Goal: Task Accomplishment & Management: Manage account settings

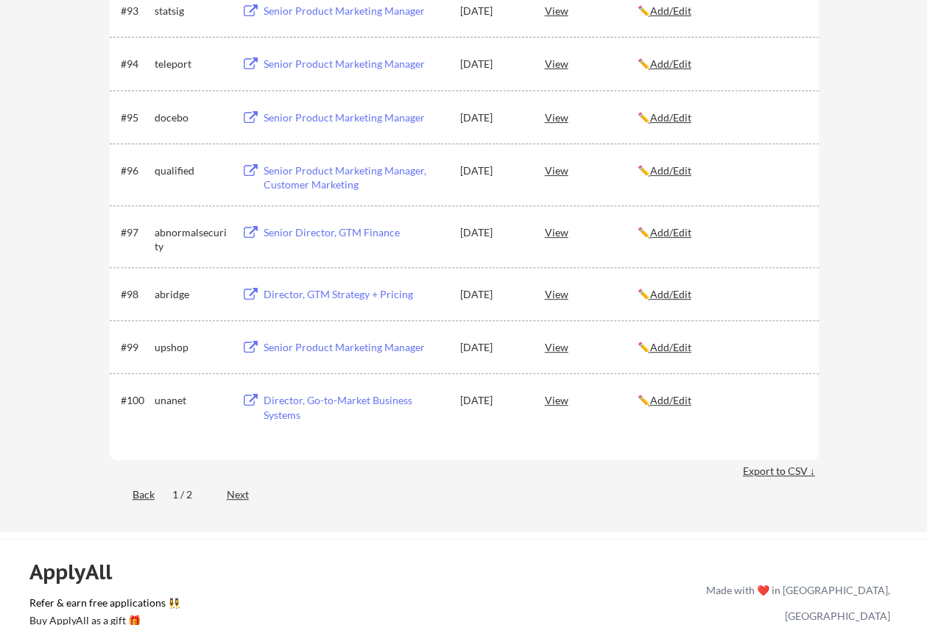
scroll to position [5732, 0]
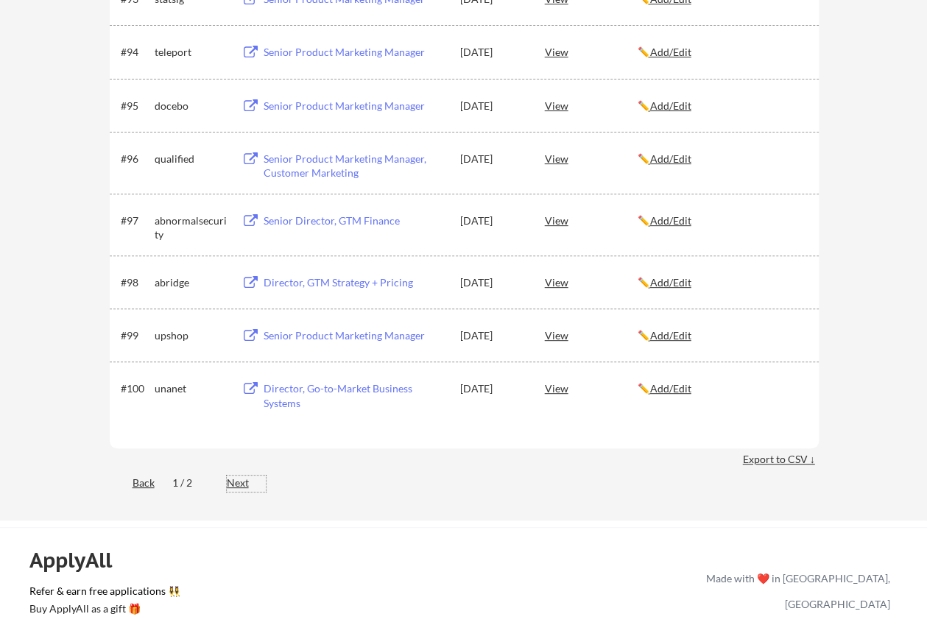
click at [231, 487] on div "Next" at bounding box center [246, 483] width 39 height 15
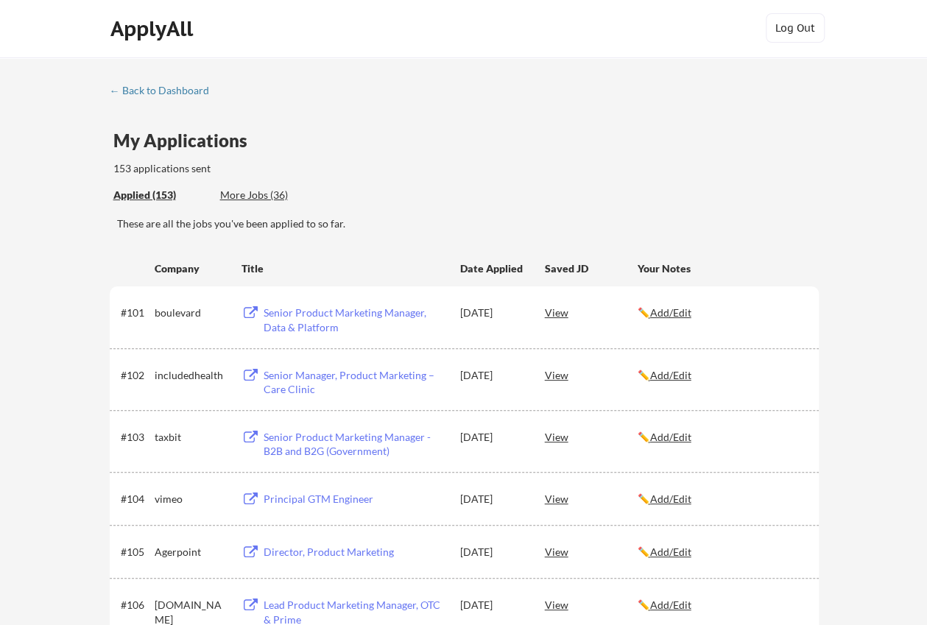
scroll to position [0, 0]
click at [149, 100] on link "← Back to Dashboard" at bounding box center [165, 93] width 110 height 15
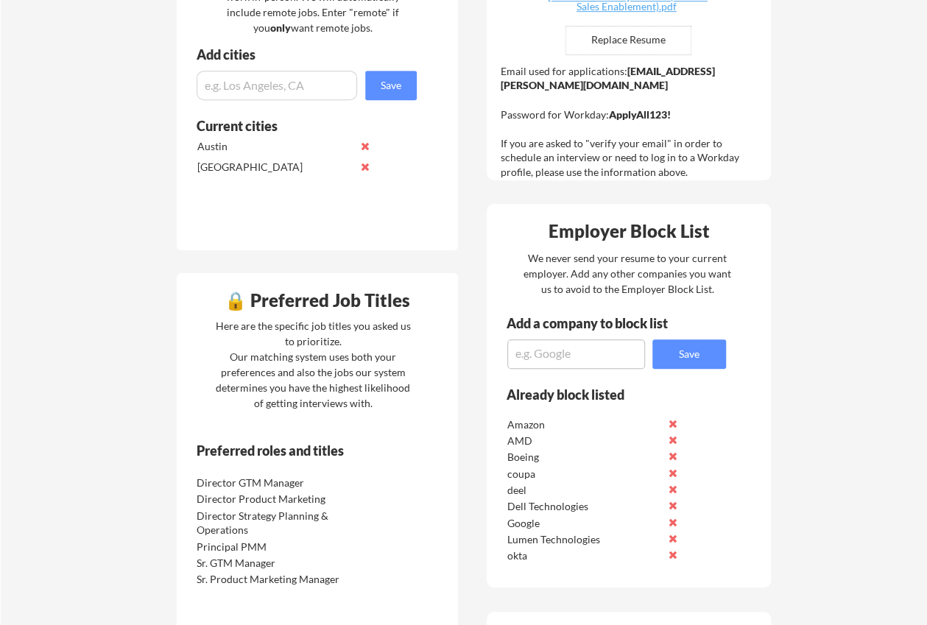
scroll to position [452, 0]
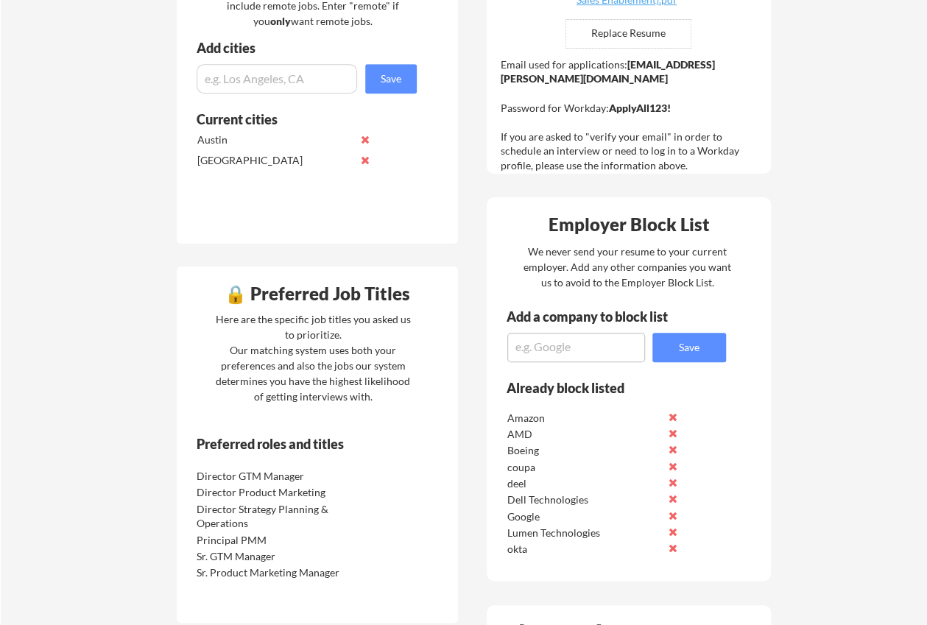
click at [533, 354] on textarea at bounding box center [577, 347] width 138 height 29
type textarea "aircall"
click at [681, 348] on button "Save" at bounding box center [690, 347] width 74 height 29
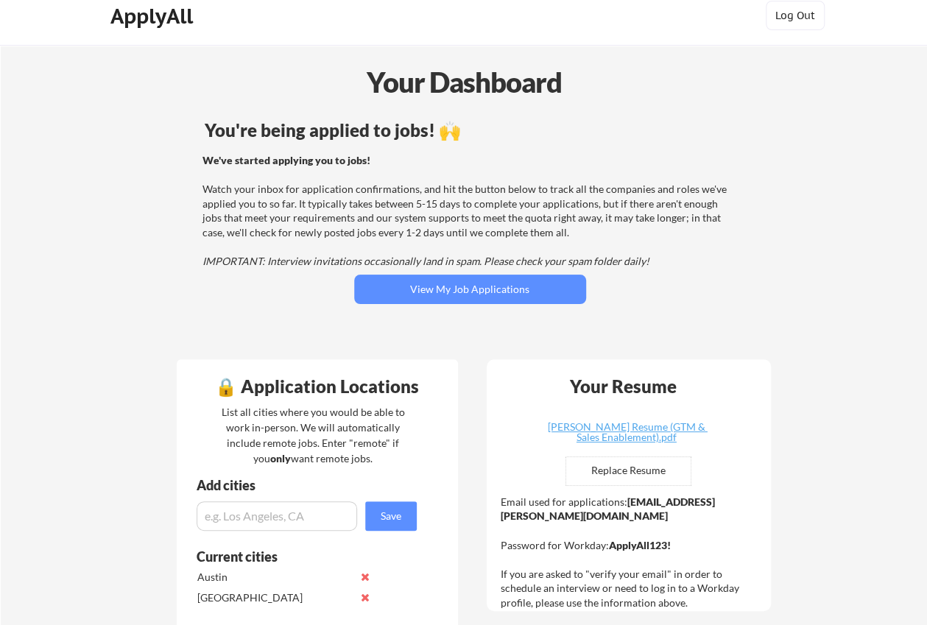
scroll to position [0, 0]
